Goal: Transaction & Acquisition: Purchase product/service

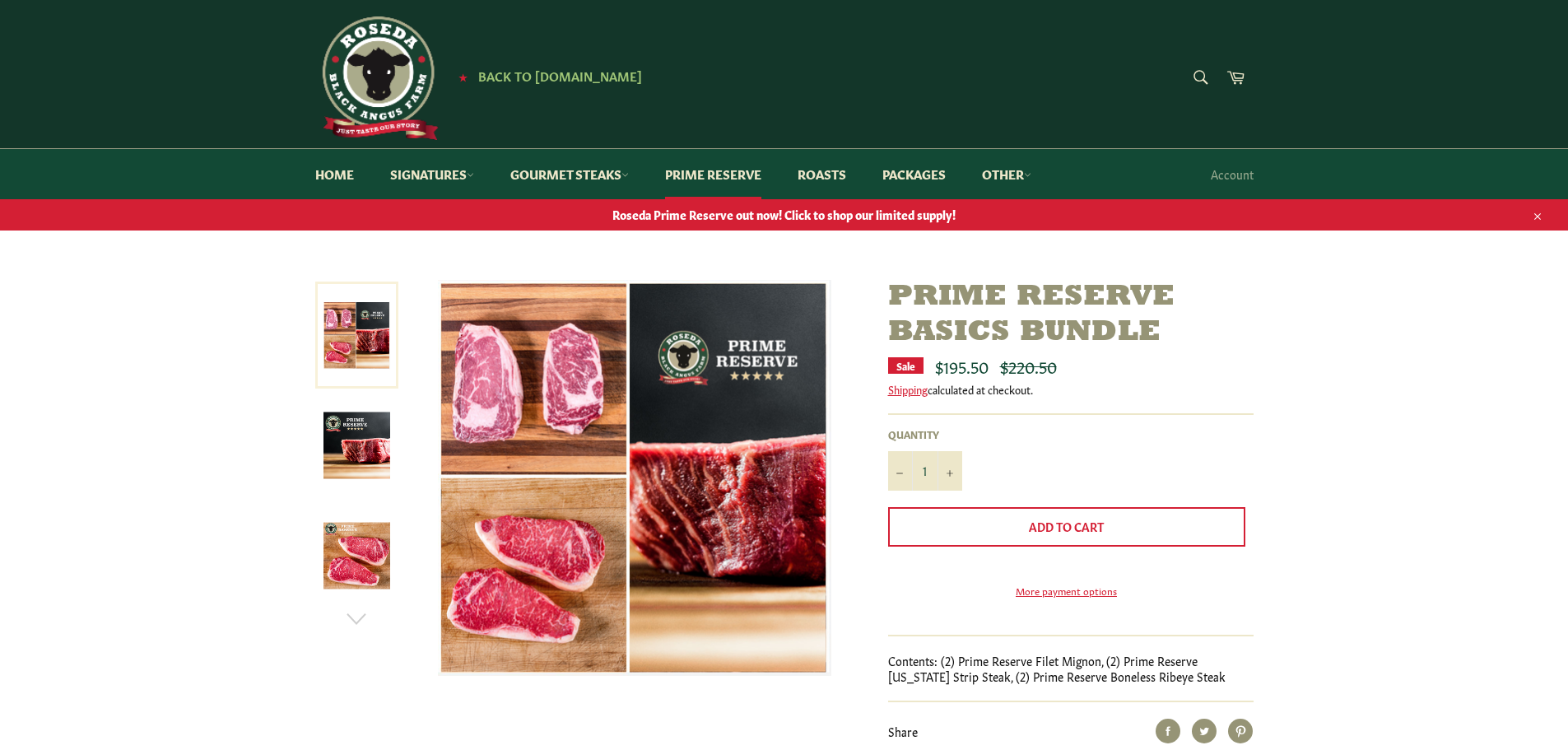
click at [347, 318] on link at bounding box center [356, 335] width 84 height 107
click at [354, 445] on img at bounding box center [356, 445] width 67 height 67
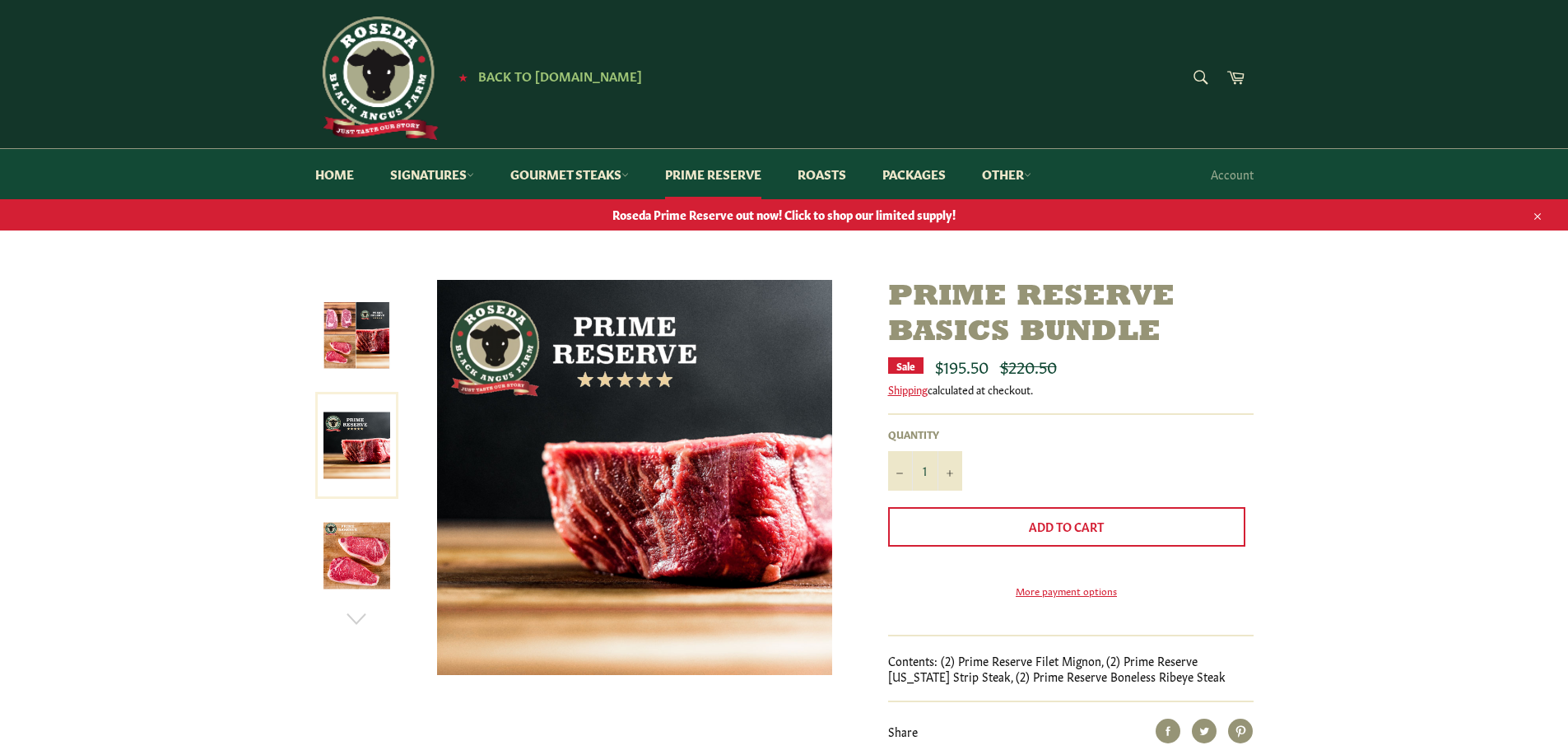
click at [364, 542] on img at bounding box center [356, 555] width 67 height 67
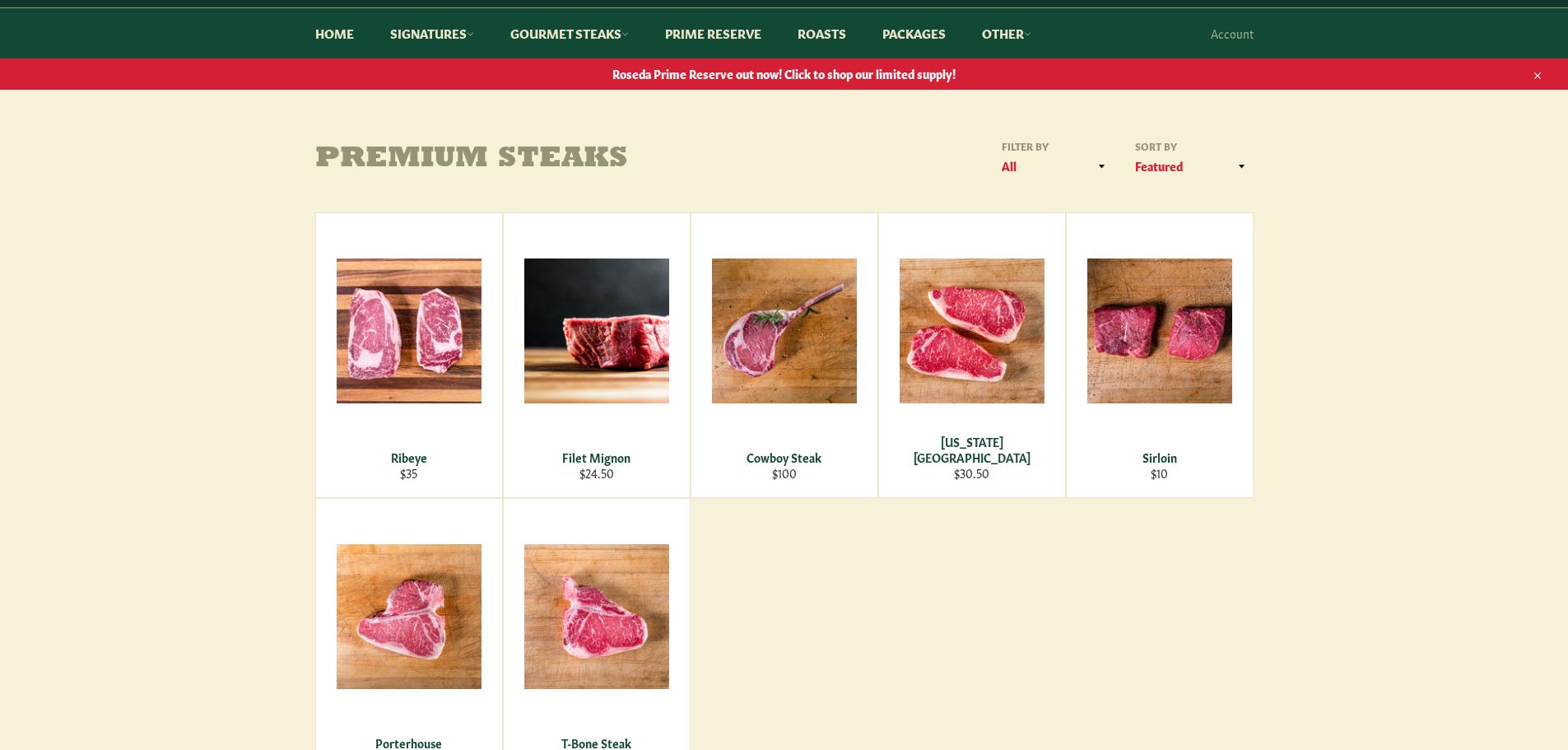
scroll to position [138, 0]
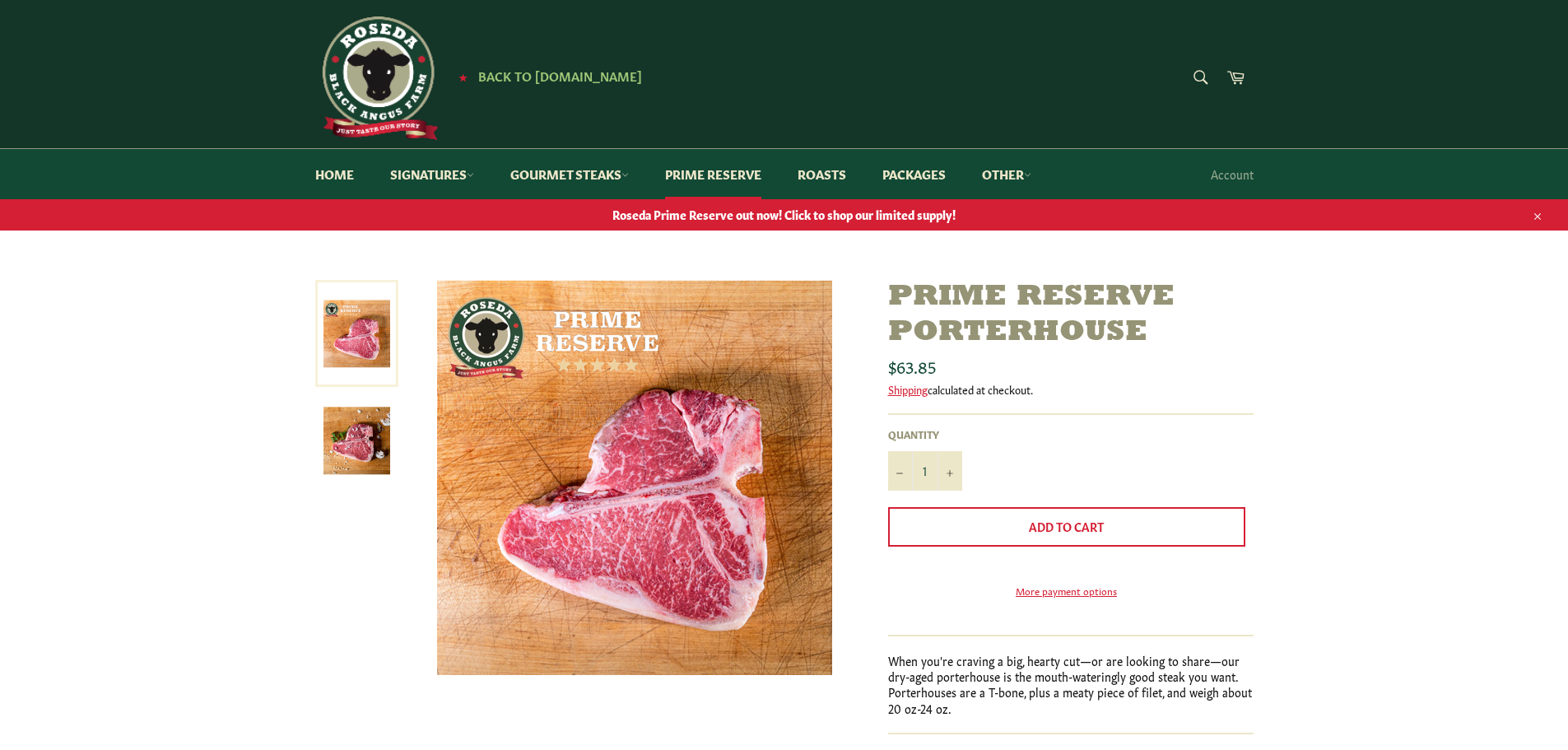
click at [657, 440] on img at bounding box center [634, 477] width 395 height 395
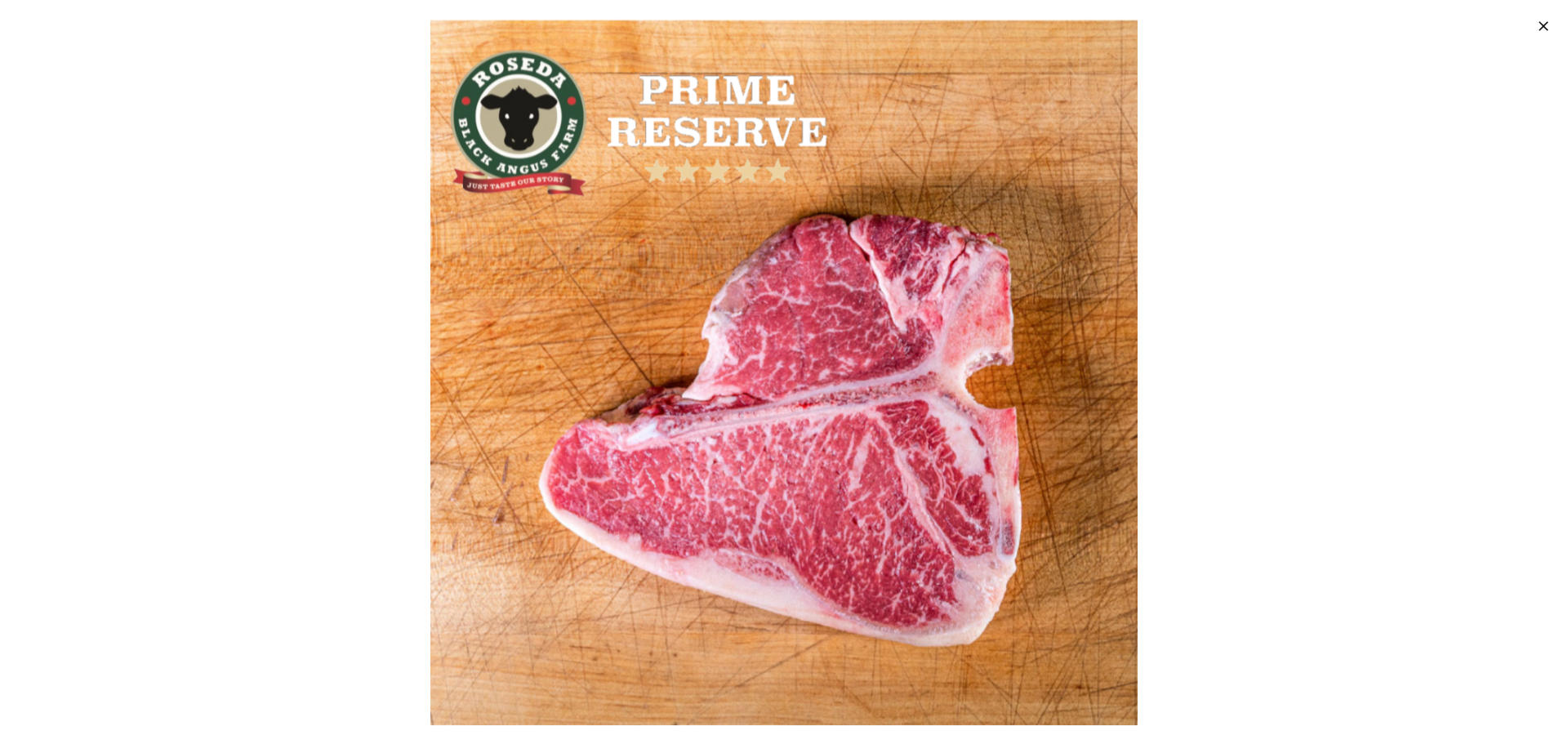
click at [1554, 22] on button ""Close (esc)"" at bounding box center [1542, 25] width 51 height 51
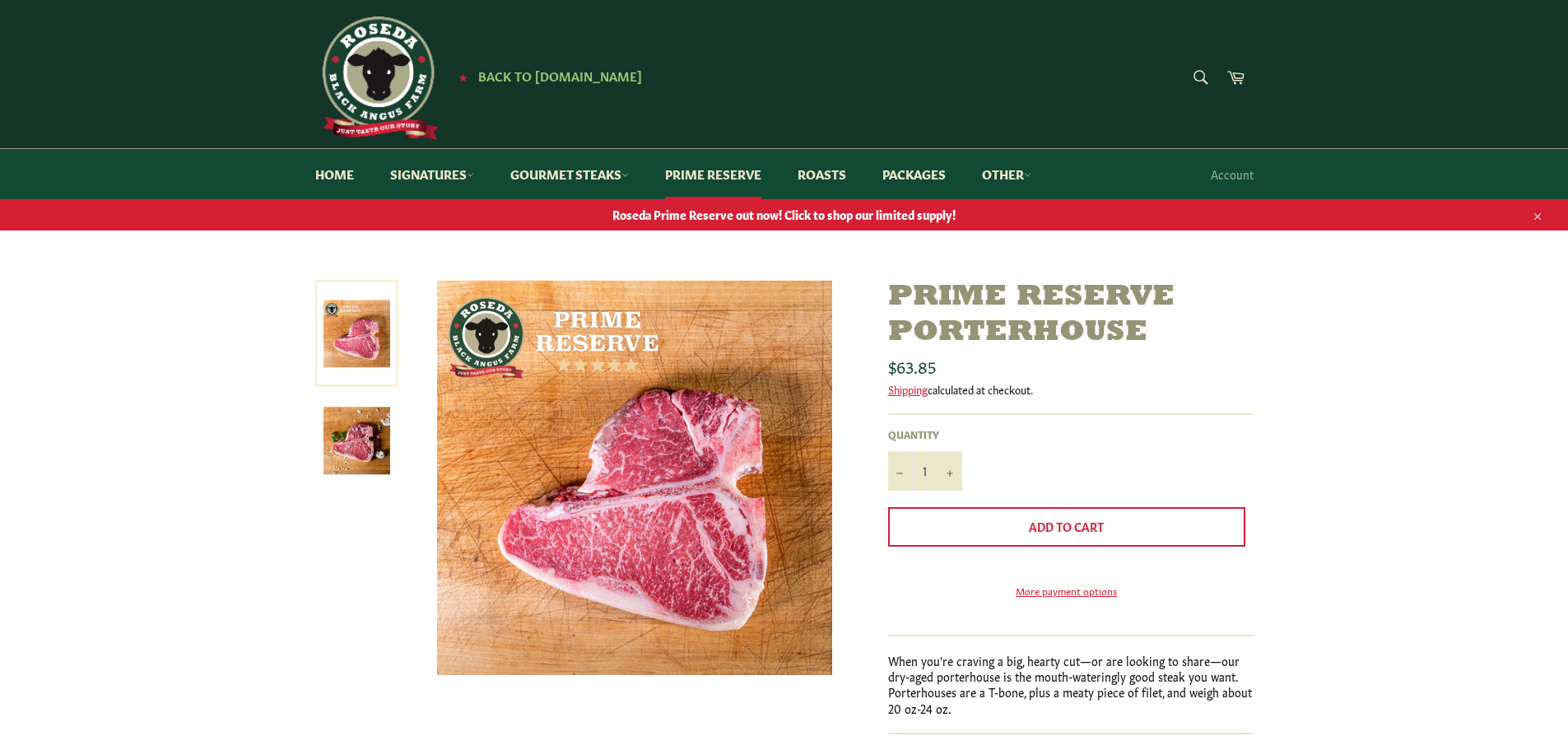
click at [761, 215] on span "Roseda Prime Reserve out now! Click to shop our limited supply!" at bounding box center [784, 214] width 1568 height 16
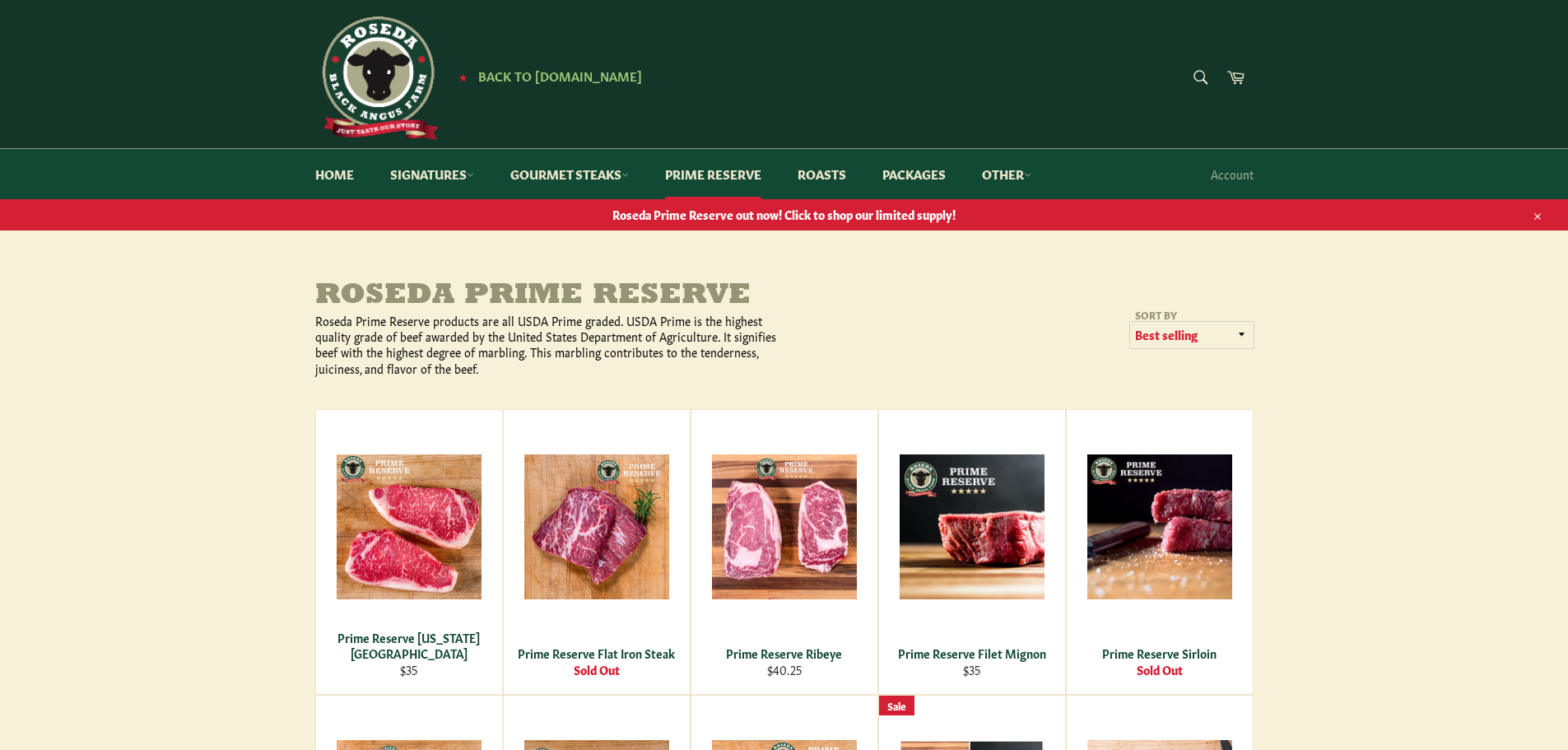
click at [1246, 330] on select "Featured Best selling Alphabetically, A-Z Alphabetically, Z-A Price, low to hig…" at bounding box center [1192, 336] width 124 height 28
click at [930, 176] on link "Packages" at bounding box center [913, 174] width 96 height 50
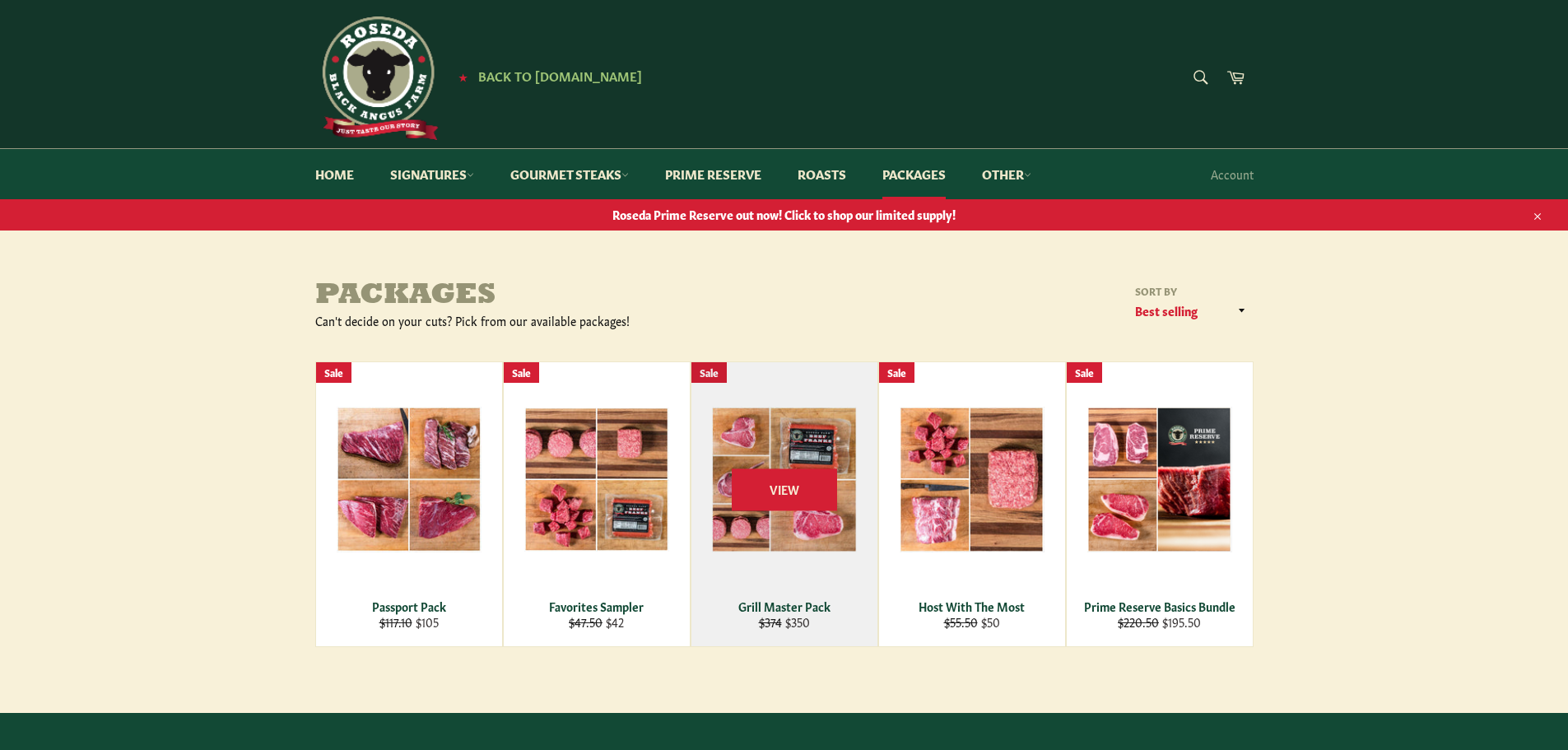
click at [760, 451] on div "View" at bounding box center [784, 504] width 186 height 284
